Goal: Information Seeking & Learning: Learn about a topic

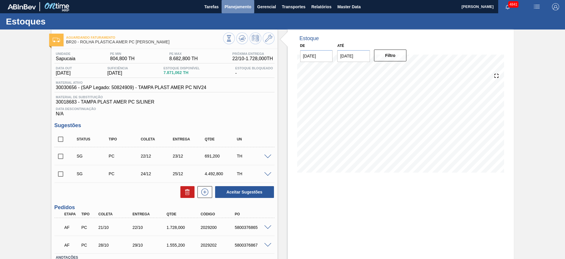
click at [254, 6] on button "Planejamento" at bounding box center [238, 6] width 33 height 13
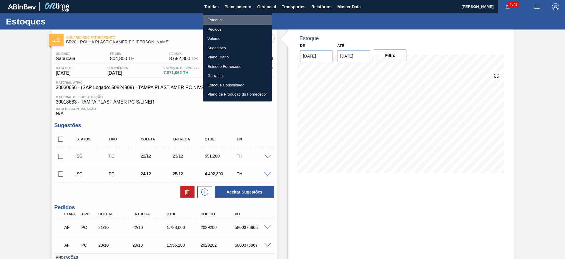
click at [249, 19] on li "Estoque" at bounding box center [237, 19] width 69 height 9
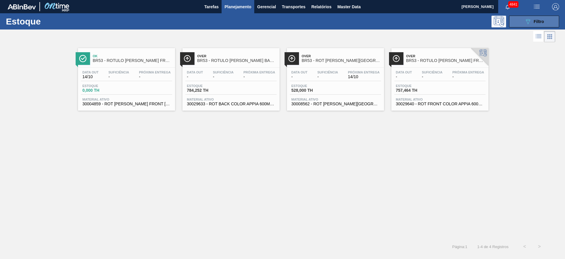
click at [541, 19] on div "089F7B8B-B2A5-4AFE-B5C0-19BA573D28AC Filtro" at bounding box center [535, 21] width 20 height 7
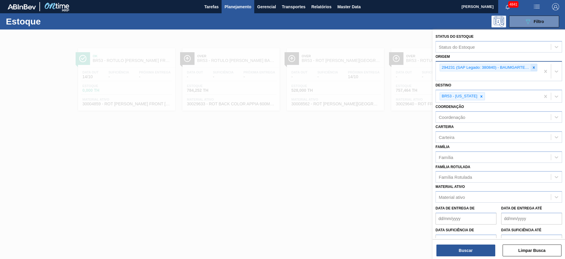
click at [532, 68] on icon at bounding box center [534, 67] width 4 height 4
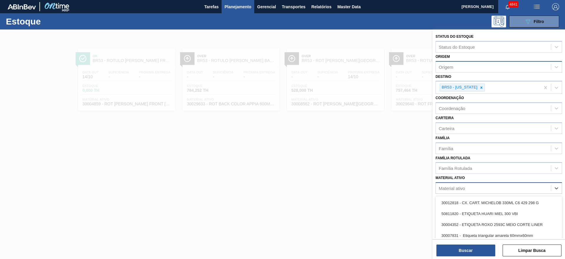
click at [464, 187] on div "Material ativo" at bounding box center [452, 188] width 26 height 5
type ativo "casc"
click at [519, 224] on div "30009503 - CASCA DE LARANJA AMARGA - IN NATURA" at bounding box center [499, 224] width 127 height 11
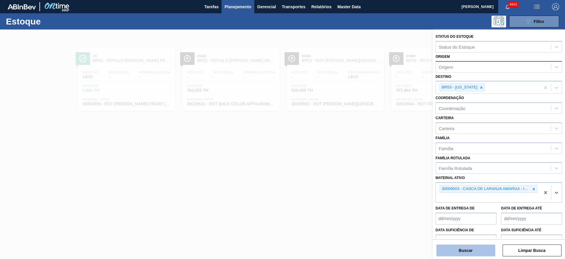
click at [481, 252] on button "Buscar" at bounding box center [466, 250] width 59 height 12
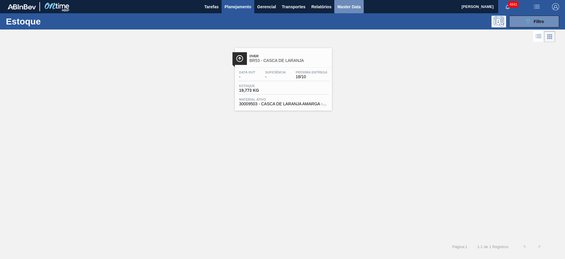
click at [350, 6] on span "Master Data" at bounding box center [348, 6] width 23 height 7
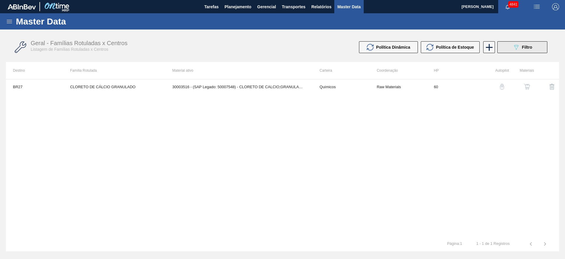
click at [534, 47] on button "089F7B8B-B2A5-4AFE-B5C0-19BA573D28AC Filtro" at bounding box center [523, 47] width 50 height 12
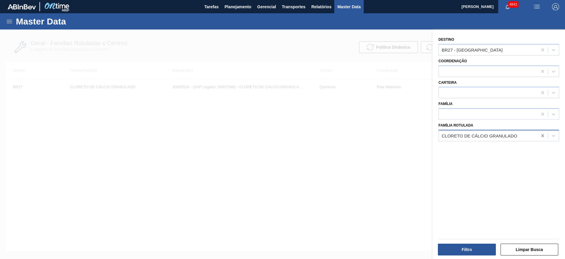
click at [540, 137] on icon at bounding box center [543, 136] width 6 height 6
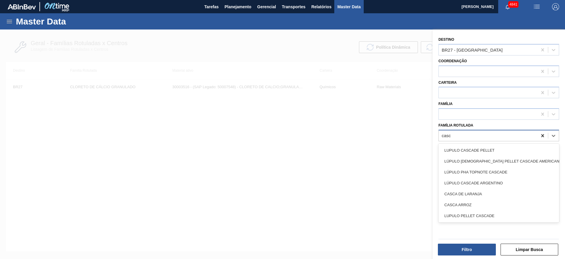
type Rotulada "casca"
click at [506, 191] on div "CASCA DE LARANJA" at bounding box center [499, 193] width 121 height 11
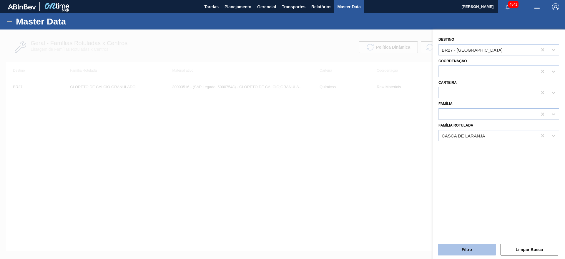
click at [442, 250] on button "Filtro" at bounding box center [467, 249] width 58 height 12
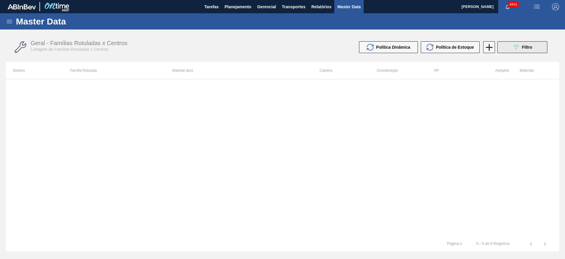
click at [521, 44] on div "089F7B8B-B2A5-4AFE-B5C0-19BA573D28AC Filtro" at bounding box center [523, 47] width 20 height 7
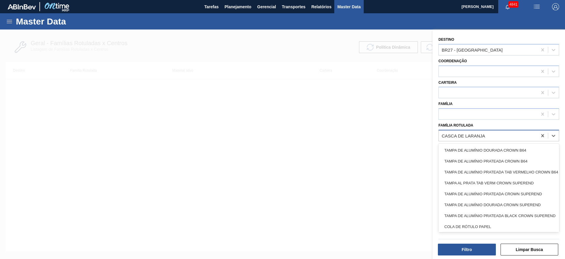
click at [517, 135] on div "CASCA DE LARANJA" at bounding box center [488, 135] width 99 height 9
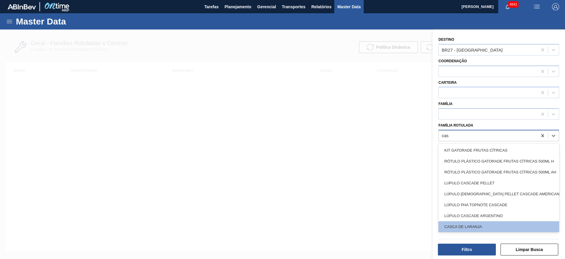
type Rotulada "casc"
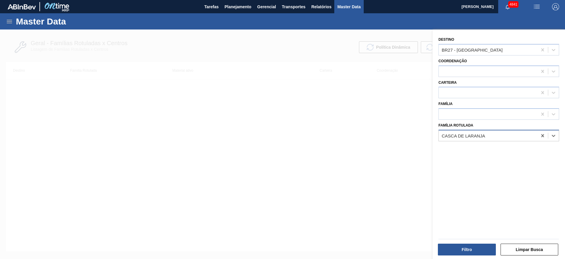
drag, startPoint x: 456, startPoint y: 130, endPoint x: 441, endPoint y: 133, distance: 16.3
click at [441, 133] on div "CASCA DE LARANJA" at bounding box center [499, 135] width 121 height 11
click at [544, 138] on icon at bounding box center [543, 136] width 6 height 6
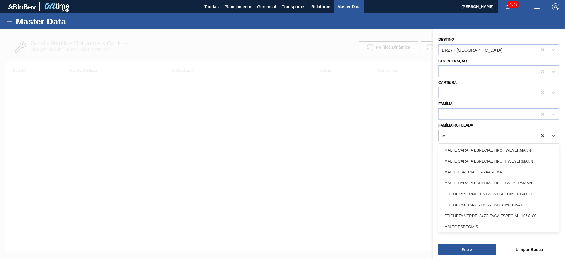
type Rotulada "e"
type Rotulada "l"
type Rotulada "casc"
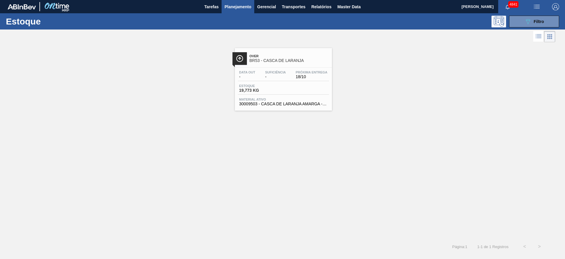
click at [288, 102] on span "30009503 - CASCA DE LARANJA AMARGA - IN NATURA" at bounding box center [283, 104] width 88 height 4
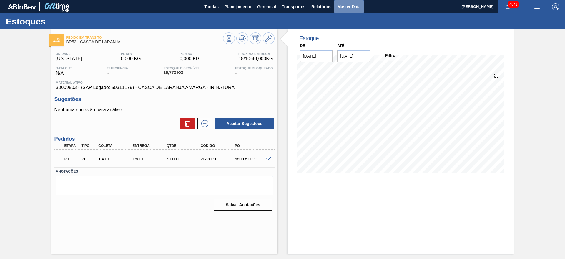
click at [347, 2] on button "Master Data" at bounding box center [349, 6] width 29 height 13
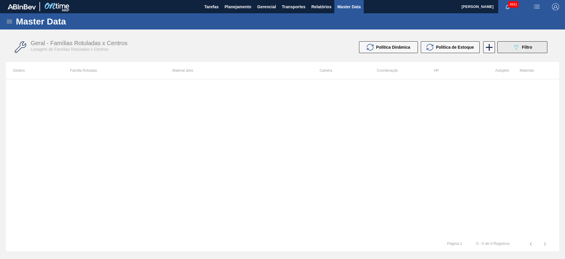
click at [527, 44] on div "089F7B8B-B2A5-4AFE-B5C0-19BA573D28AC Filtro" at bounding box center [523, 47] width 20 height 7
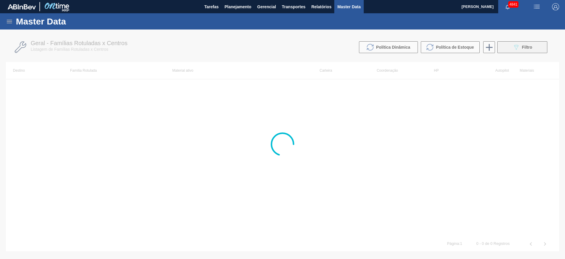
click at [527, 44] on div at bounding box center [282, 143] width 565 height 229
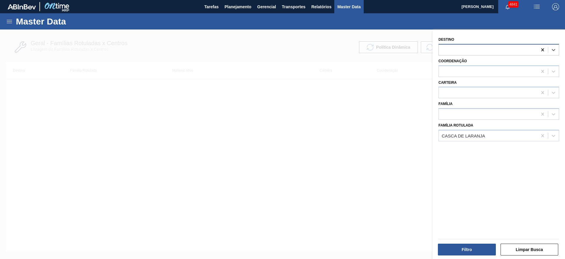
click at [543, 50] on icon at bounding box center [543, 49] width 3 height 3
click at [471, 246] on button "Filtro" at bounding box center [467, 249] width 58 height 12
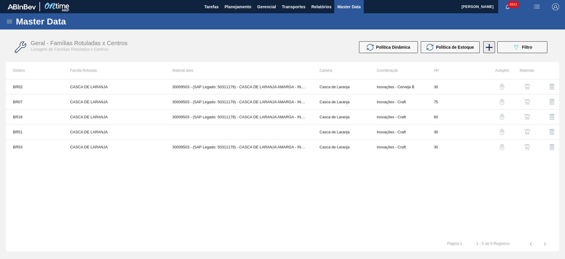
click at [493, 42] on icon at bounding box center [489, 47] width 11 height 11
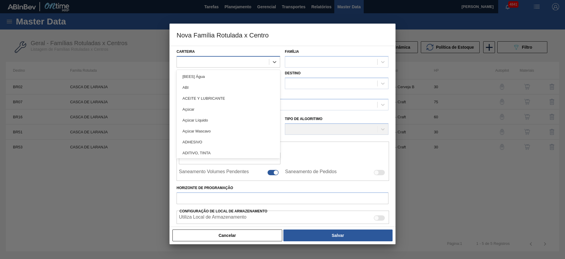
click at [243, 61] on div at bounding box center [223, 61] width 92 height 9
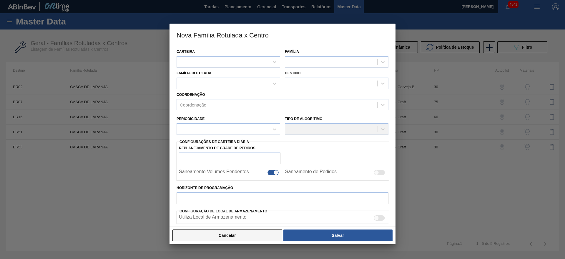
click at [237, 234] on button "Cancelar" at bounding box center [228, 235] width 110 height 12
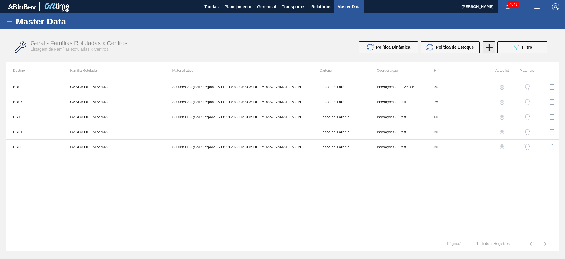
click at [486, 45] on icon at bounding box center [489, 47] width 11 height 11
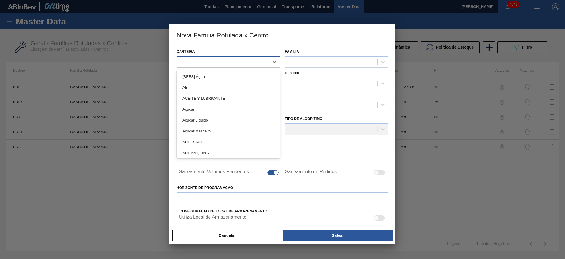
click at [242, 59] on div at bounding box center [223, 61] width 92 height 9
type input "cas"
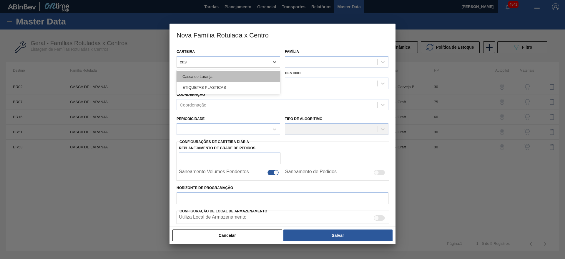
click at [240, 73] on div "Casca de Laranja" at bounding box center [229, 76] width 104 height 11
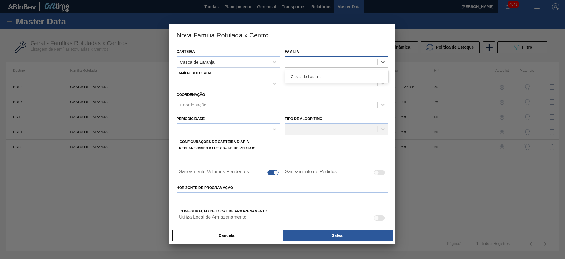
click at [311, 62] on div at bounding box center [331, 61] width 92 height 9
click at [315, 81] on div "Casca de Laranja" at bounding box center [337, 76] width 104 height 11
click at [232, 81] on div at bounding box center [223, 83] width 92 height 9
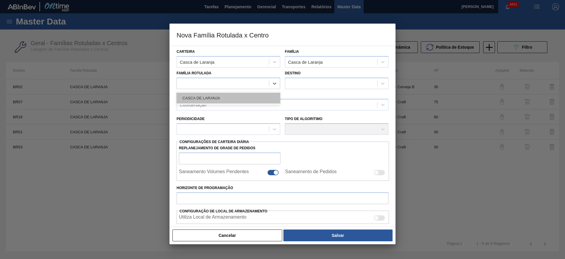
click at [246, 101] on div "CASCA DE LARANJA" at bounding box center [229, 97] width 104 height 11
checkbox input "false"
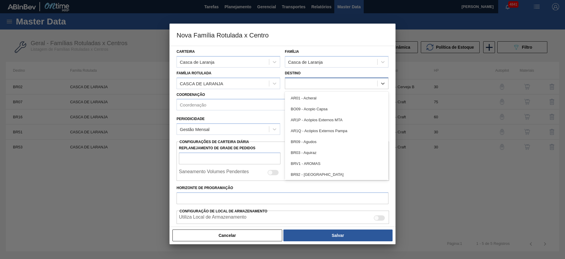
click at [291, 77] on div at bounding box center [337, 82] width 104 height 11
type input "23"
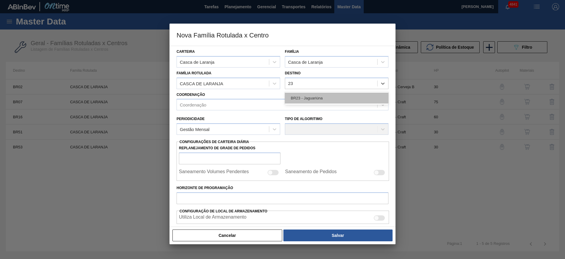
click at [310, 97] on div "BR23 - Jaguariúna" at bounding box center [337, 97] width 104 height 11
click at [278, 107] on div "Coordenação" at bounding box center [277, 104] width 201 height 9
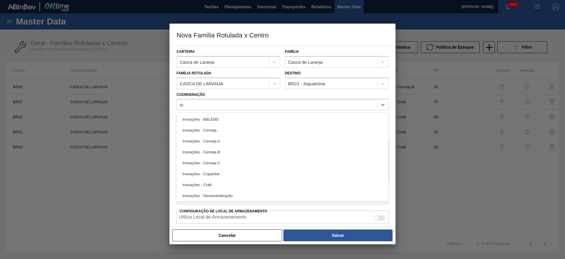
type input "ino"
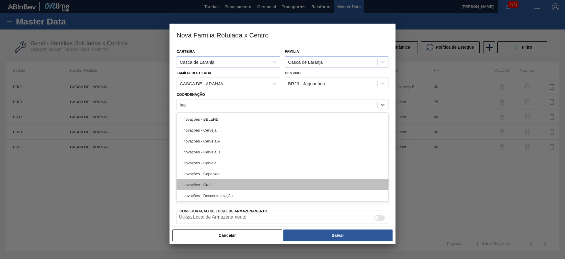
click at [220, 187] on div "Inovações - Craft" at bounding box center [283, 184] width 212 height 11
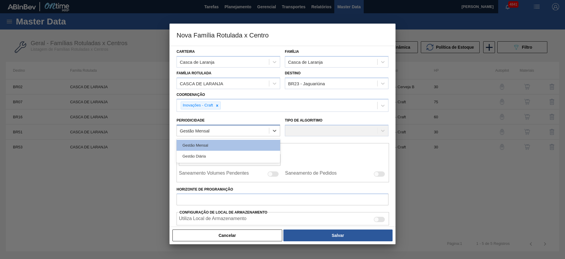
click at [261, 127] on div "Gestão Mensal" at bounding box center [223, 130] width 92 height 9
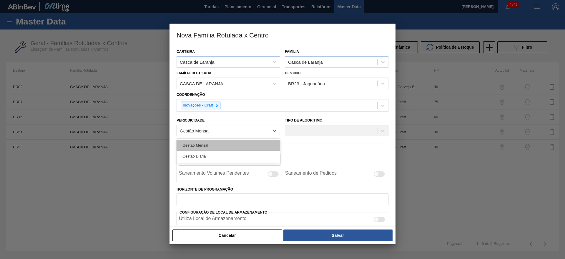
click at [253, 141] on div "Gestão Mensal" at bounding box center [229, 145] width 104 height 11
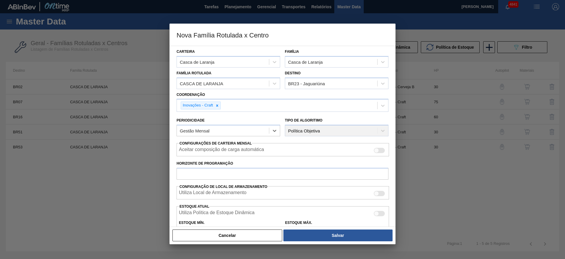
click at [225, 180] on div "Carteira Casca de Laranja Família Casca de Laranja Família Rotulada CASCA DE LA…" at bounding box center [283, 175] width 212 height 259
click at [380, 151] on div at bounding box center [379, 150] width 11 height 5
checkbox input "true"
click at [270, 176] on input "Horizonte de Programação" at bounding box center [283, 174] width 212 height 12
type input "70"
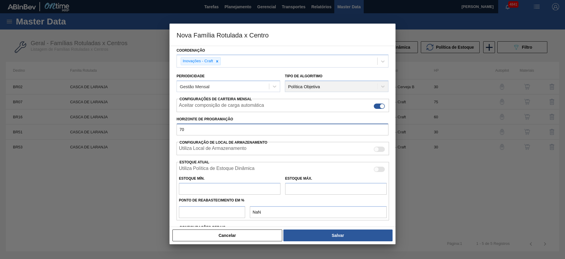
scroll to position [88, 0]
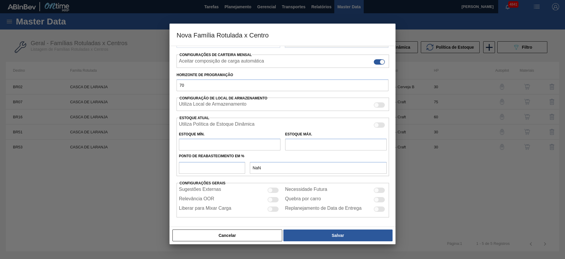
click at [378, 193] on div "Sugestões Externas Necessidade Futura Relevância OOR Quebra por carro Liberar p…" at bounding box center [283, 200] width 213 height 30
click at [253, 143] on input "text" at bounding box center [230, 144] width 102 height 12
type input "0"
type input "0,000"
type input "0"
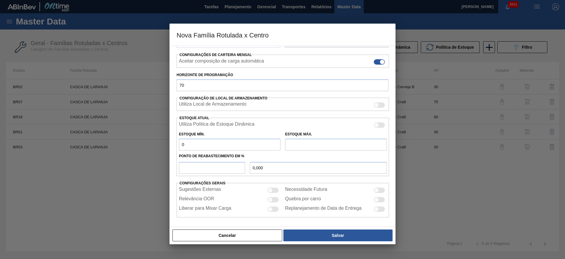
click at [304, 145] on input "text" at bounding box center [336, 144] width 102 height 12
type input "0"
click at [240, 165] on input "number" at bounding box center [212, 168] width 66 height 12
type input "0"
click at [383, 190] on div at bounding box center [379, 189] width 11 height 5
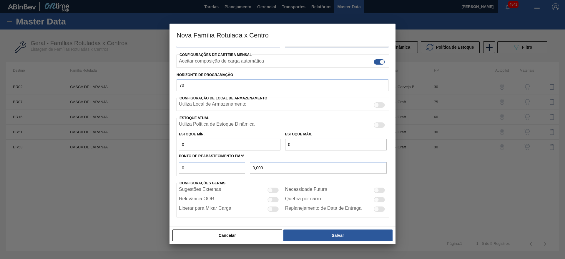
checkbox input "true"
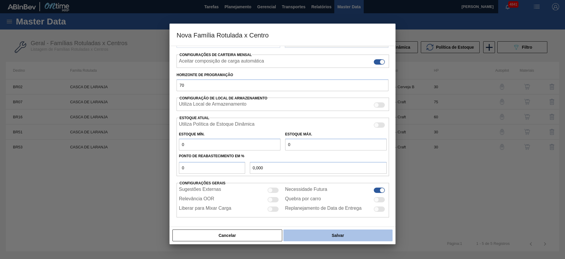
click at [362, 238] on button "Salvar" at bounding box center [338, 235] width 109 height 12
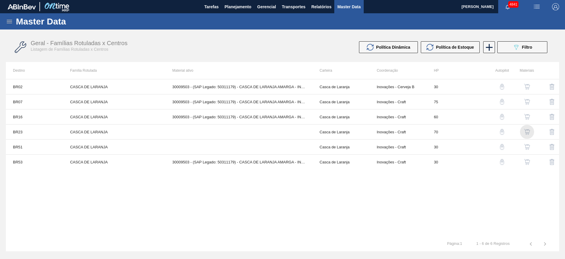
click at [528, 130] on img "button" at bounding box center [527, 132] width 6 height 6
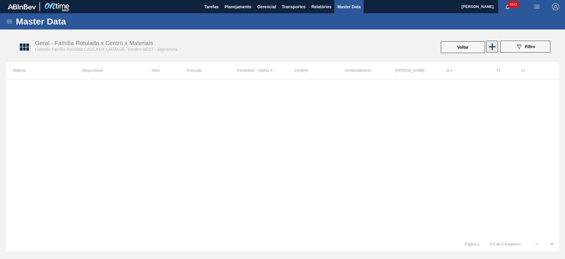
click at [494, 48] on icon at bounding box center [492, 46] width 11 height 11
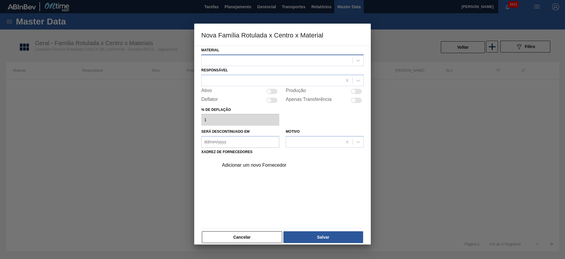
click at [279, 65] on div at bounding box center [282, 59] width 163 height 11
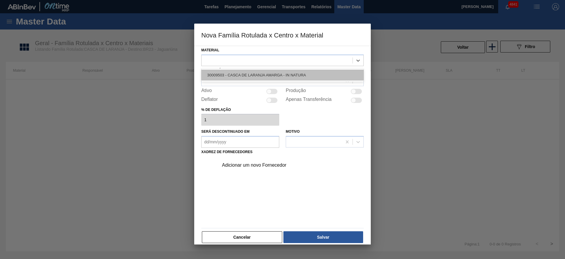
click at [284, 76] on div "30009503 - CASCA DE LARANJA AMARGA - IN NATURA" at bounding box center [282, 74] width 163 height 11
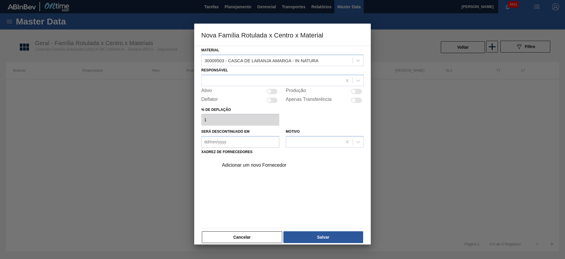
click at [287, 168] on div "Adicionar um novo Fornecedor" at bounding box center [289, 165] width 149 height 15
click at [260, 164] on div "Adicionar um novo Fornecedor" at bounding box center [279, 164] width 115 height 5
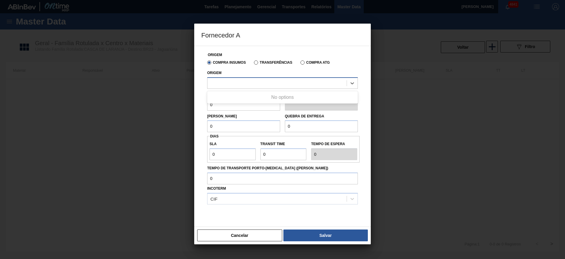
click at [244, 82] on div at bounding box center [277, 83] width 139 height 9
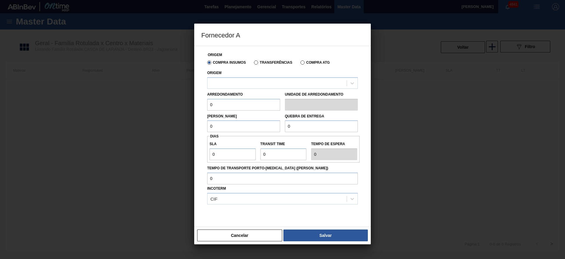
click at [268, 234] on button "Cancelar" at bounding box center [239, 235] width 85 height 12
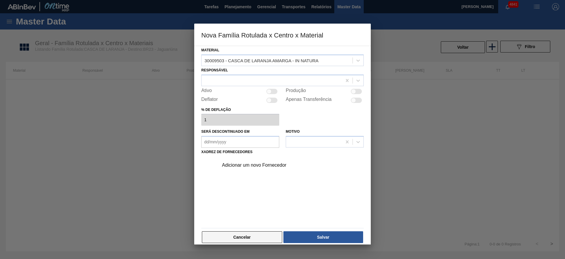
click at [268, 233] on button "Cancelar" at bounding box center [242, 237] width 80 height 12
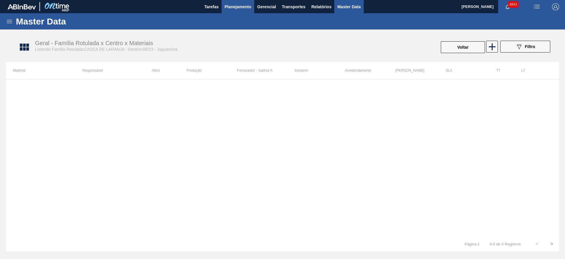
click at [230, 8] on span "Planejamento" at bounding box center [238, 6] width 27 height 7
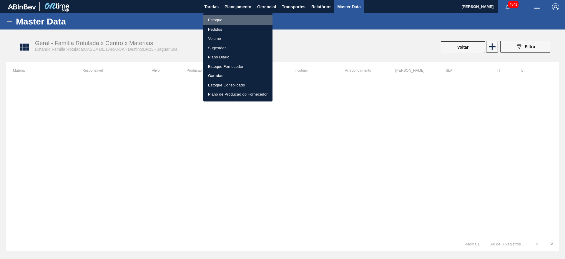
click at [236, 18] on li "Estoque" at bounding box center [237, 19] width 69 height 9
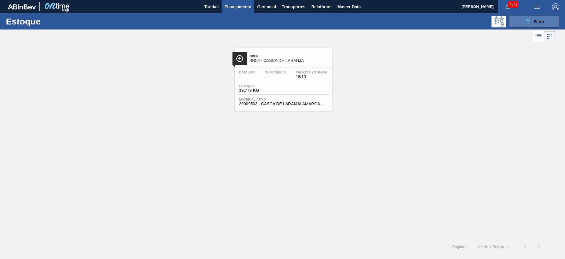
click at [545, 21] on button "089F7B8B-B2A5-4AFE-B5C0-19BA573D28AC Filtro" at bounding box center [534, 22] width 50 height 12
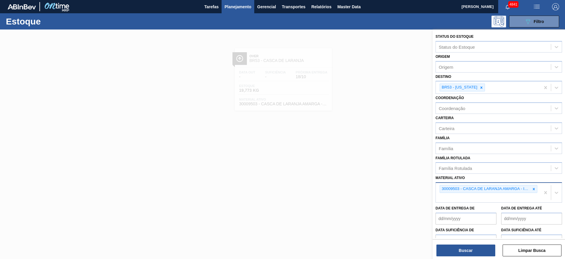
click at [535, 186] on div at bounding box center [534, 188] width 6 height 7
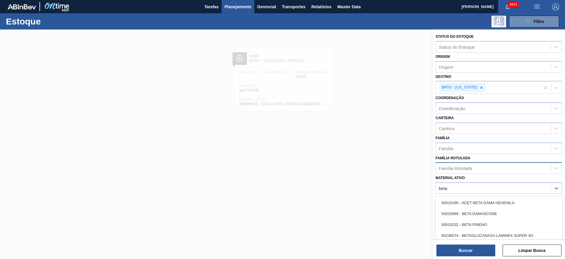
type ativo "beta"
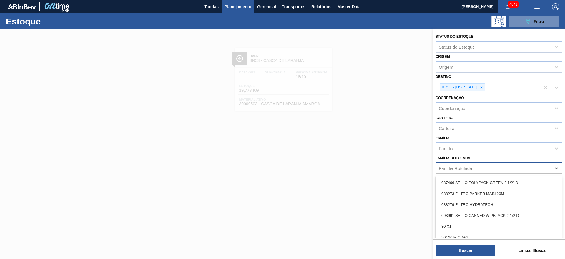
drag, startPoint x: 462, startPoint y: 171, endPoint x: 460, endPoint y: 169, distance: 3.4
click at [462, 171] on div "Família Rotulada" at bounding box center [493, 168] width 115 height 9
type Rotulada "beta"
drag, startPoint x: 474, startPoint y: 195, endPoint x: 482, endPoint y: 137, distance: 58.5
click at [474, 193] on div "ENZIMA BETA" at bounding box center [499, 193] width 127 height 11
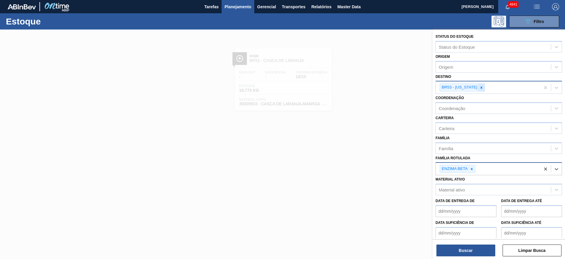
click at [480, 86] on icon at bounding box center [482, 87] width 4 height 4
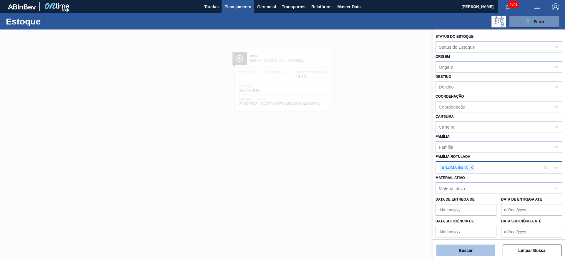
click at [483, 247] on button "Buscar" at bounding box center [466, 250] width 59 height 12
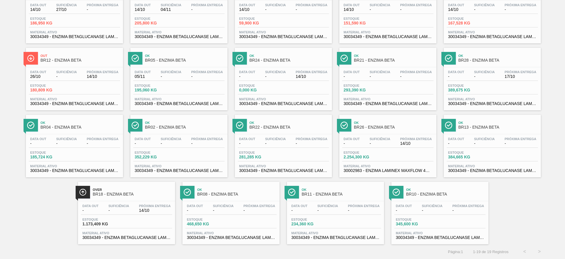
scroll to position [23, 0]
